Goal: Task Accomplishment & Management: Use online tool/utility

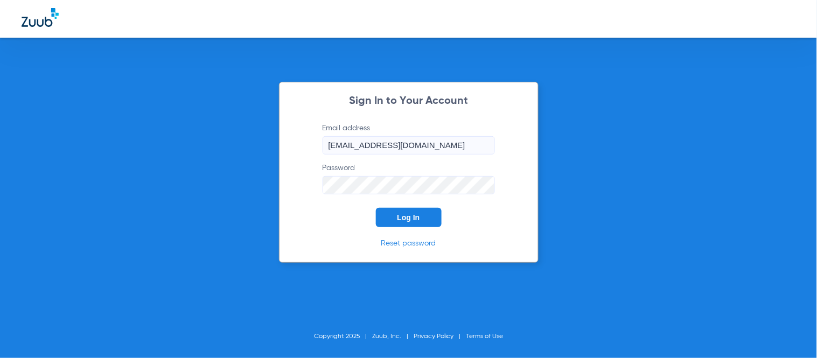
click at [400, 213] on span "Log In" at bounding box center [408, 217] width 23 height 9
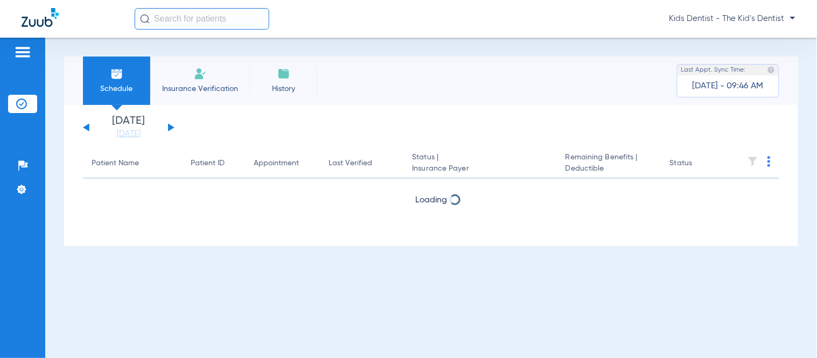
click at [192, 18] on input "text" at bounding box center [202, 19] width 135 height 22
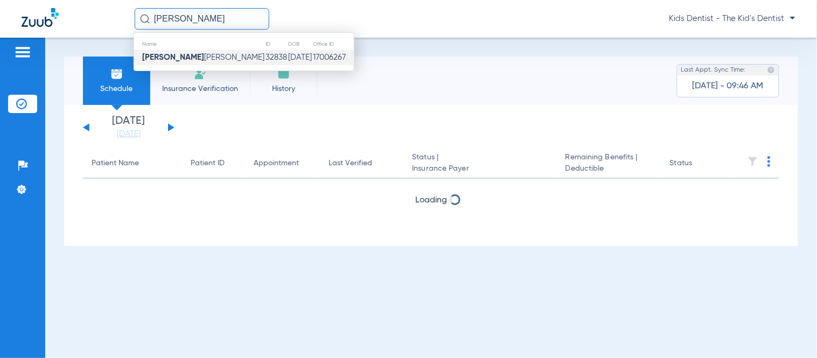
type input "CAILYN MOO"
click at [191, 60] on span "Cailyn Moo dy Gatewood" at bounding box center [203, 57] width 122 height 8
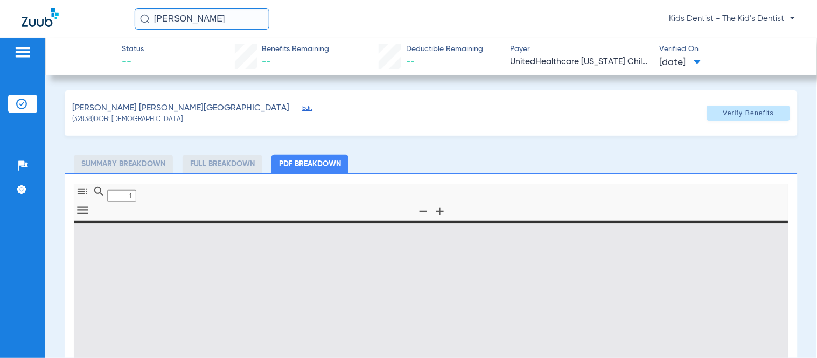
type input "0"
select select "page-width"
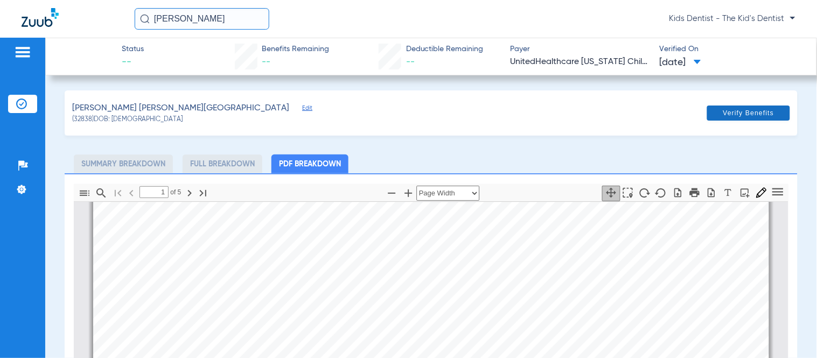
click at [754, 116] on span "Verify Benefits" at bounding box center [748, 113] width 51 height 9
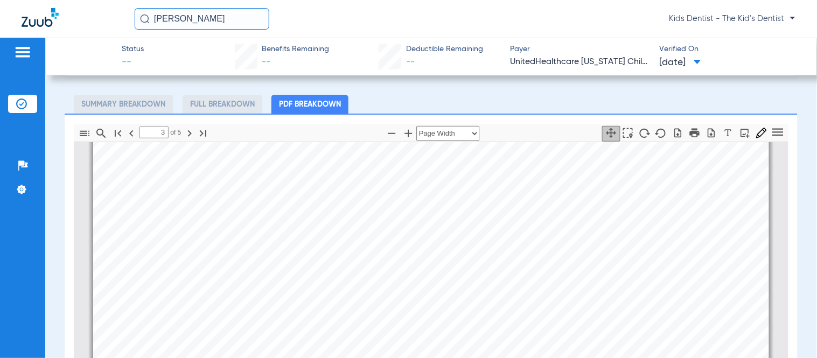
scroll to position [1854, 0]
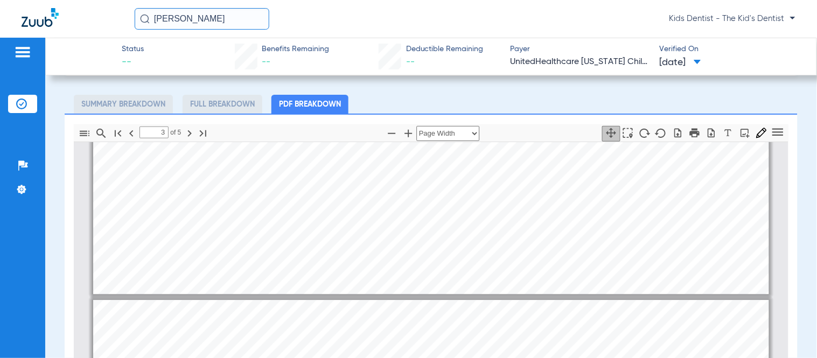
type input "4"
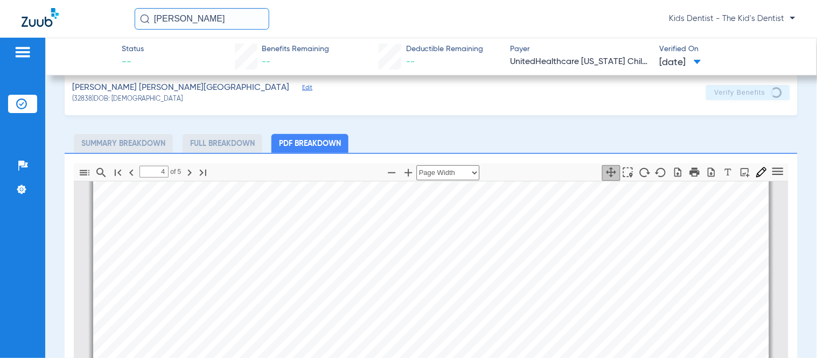
scroll to position [0, 0]
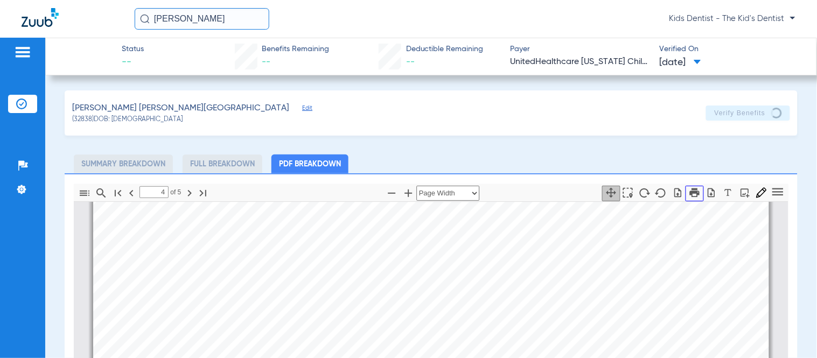
click at [689, 193] on icon "button" at bounding box center [695, 193] width 12 height 12
drag, startPoint x: 228, startPoint y: 20, endPoint x: 0, endPoint y: -5, distance: 229.8
click at [0, 0] on html "CAILYN MOO Kids Dentist - The Kid's Dentist Patients Insurance Verification Set…" at bounding box center [408, 179] width 817 height 358
click at [50, 23] on img at bounding box center [40, 17] width 37 height 19
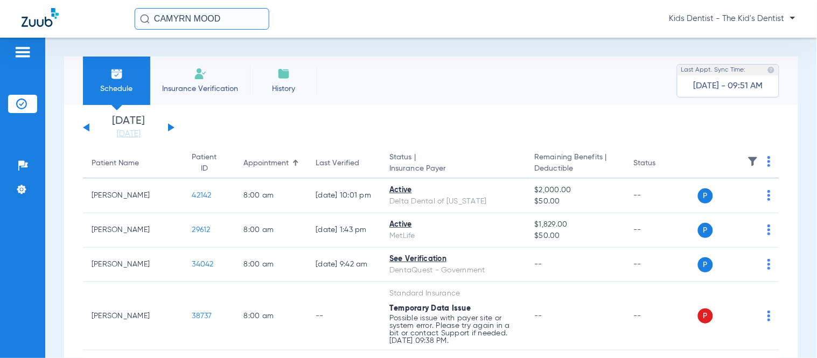
drag, startPoint x: 237, startPoint y: 23, endPoint x: 3, endPoint y: 9, distance: 234.6
click at [3, 9] on div "CAMYRN MOOD Kids Dentist - The Kid's Dentist" at bounding box center [408, 19] width 817 height 38
type input "CAMY"
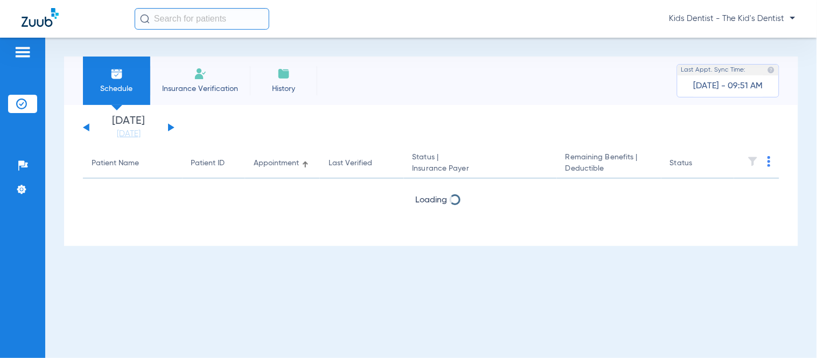
click at [179, 15] on input "text" at bounding box center [202, 19] width 135 height 22
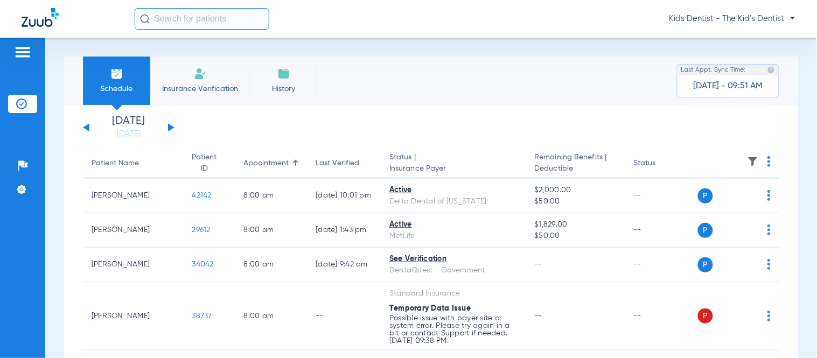
click at [220, 23] on input "text" at bounding box center [202, 19] width 135 height 22
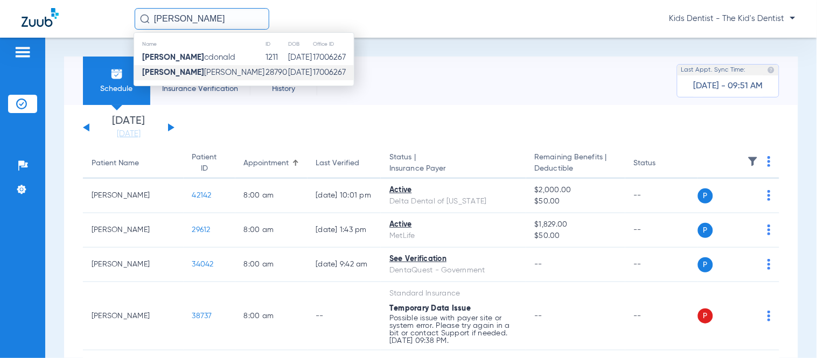
type input "[PERSON_NAME]"
click at [214, 71] on span "[PERSON_NAME]" at bounding box center [203, 72] width 122 height 8
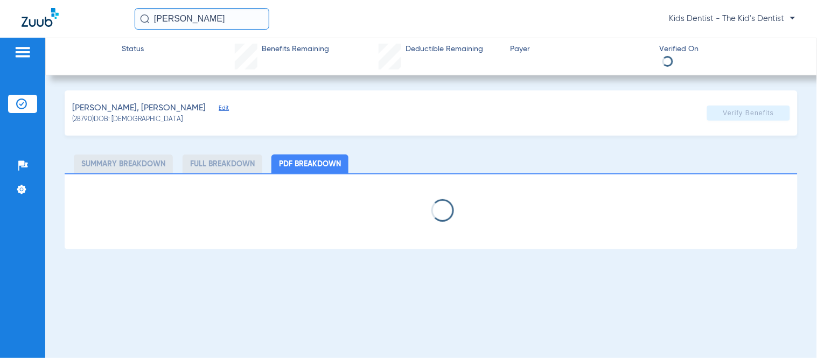
select select "page-width"
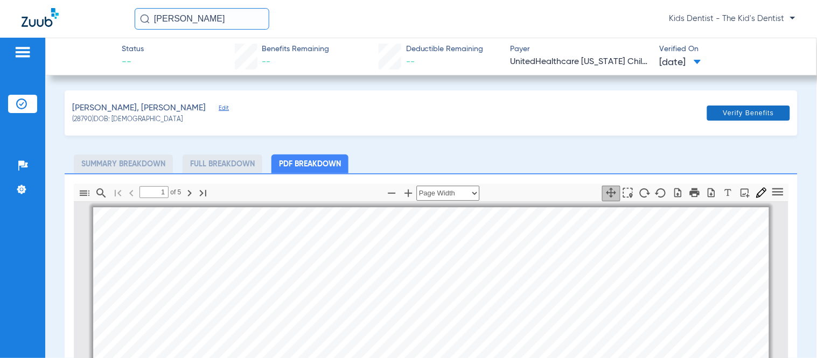
click at [729, 110] on span "Verify Benefits" at bounding box center [748, 113] width 51 height 9
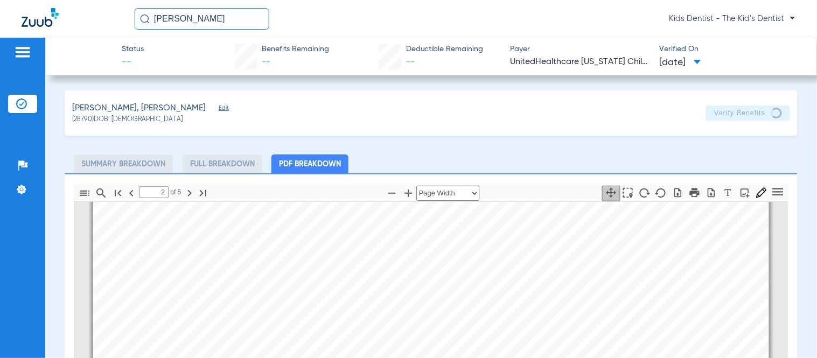
scroll to position [1795, 0]
type input "3"
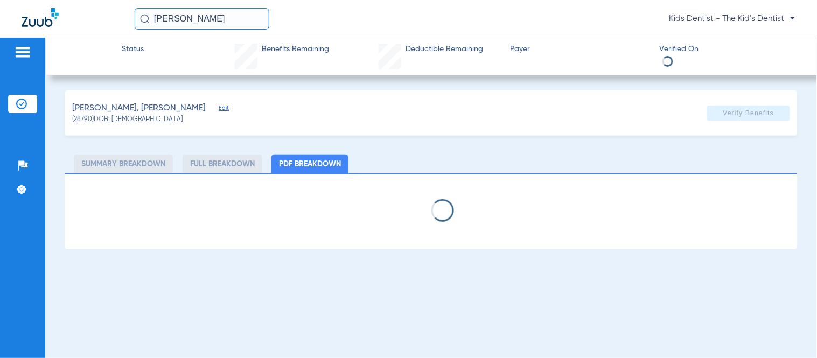
select select "page-width"
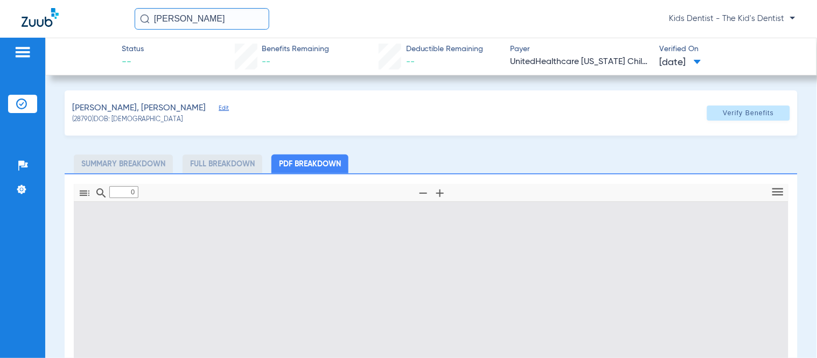
type input "1"
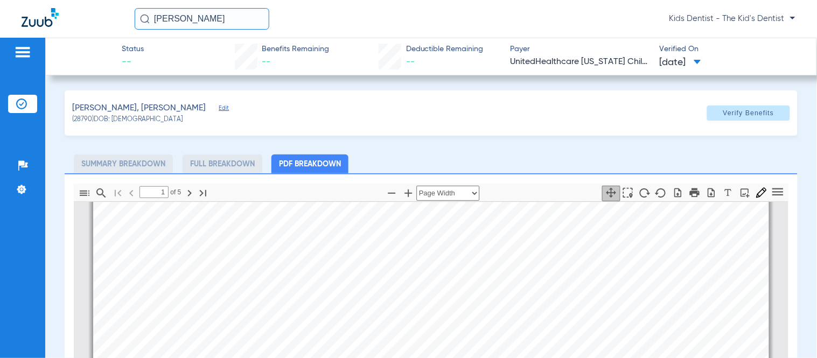
click at [254, 19] on input "[PERSON_NAME]" at bounding box center [202, 19] width 135 height 22
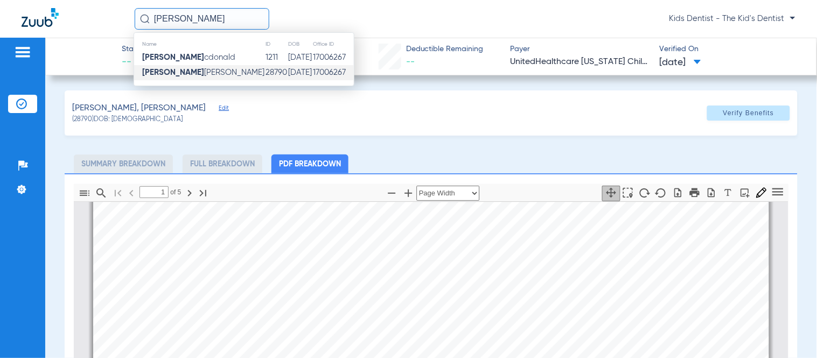
click at [254, 19] on input "[PERSON_NAME]" at bounding box center [202, 19] width 135 height 22
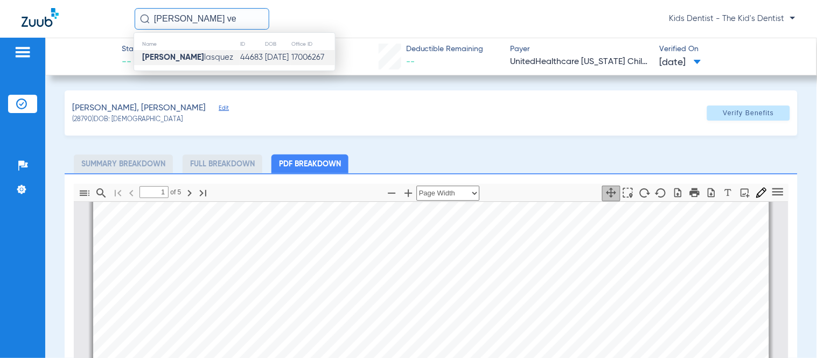
type input "[PERSON_NAME] ve"
click at [266, 61] on td "[DATE]" at bounding box center [278, 57] width 26 height 15
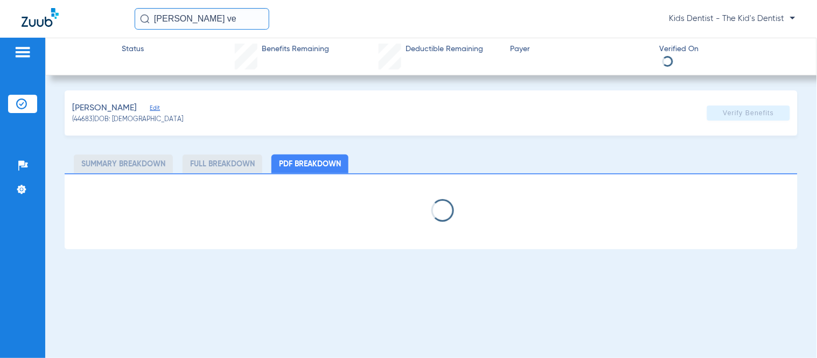
select select "page-width"
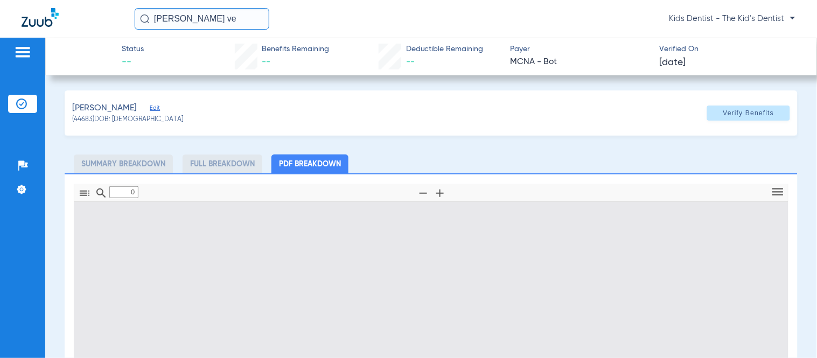
type input "1"
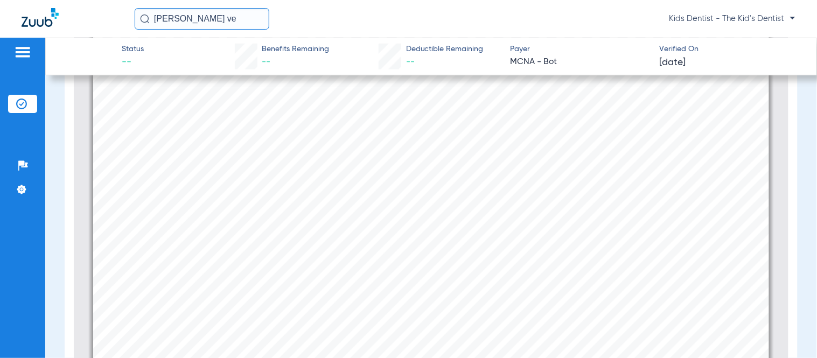
scroll to position [604, 0]
